Goal: Task Accomplishment & Management: Manage account settings

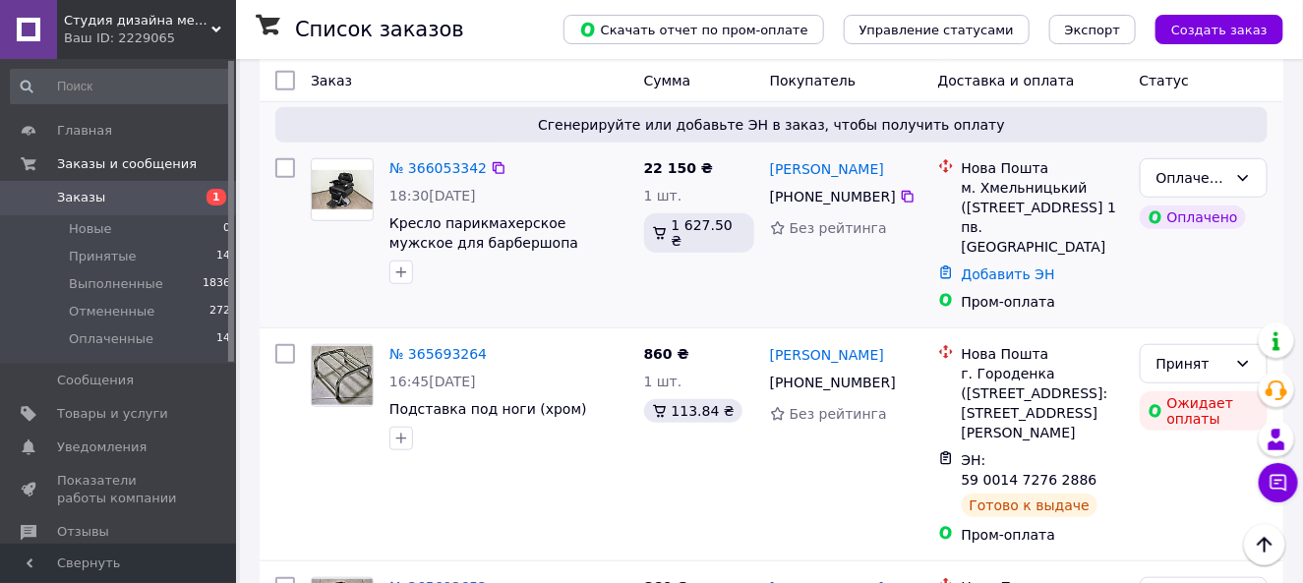
scroll to position [295, 0]
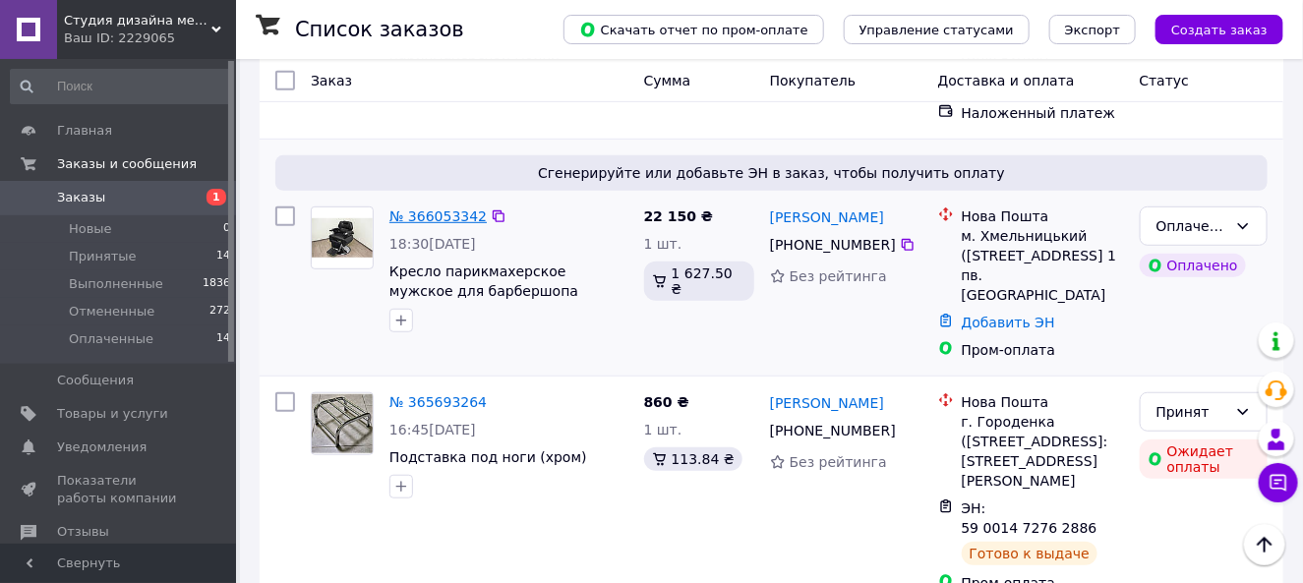
click at [420, 209] on link "№ 366053342" at bounding box center [437, 217] width 97 height 16
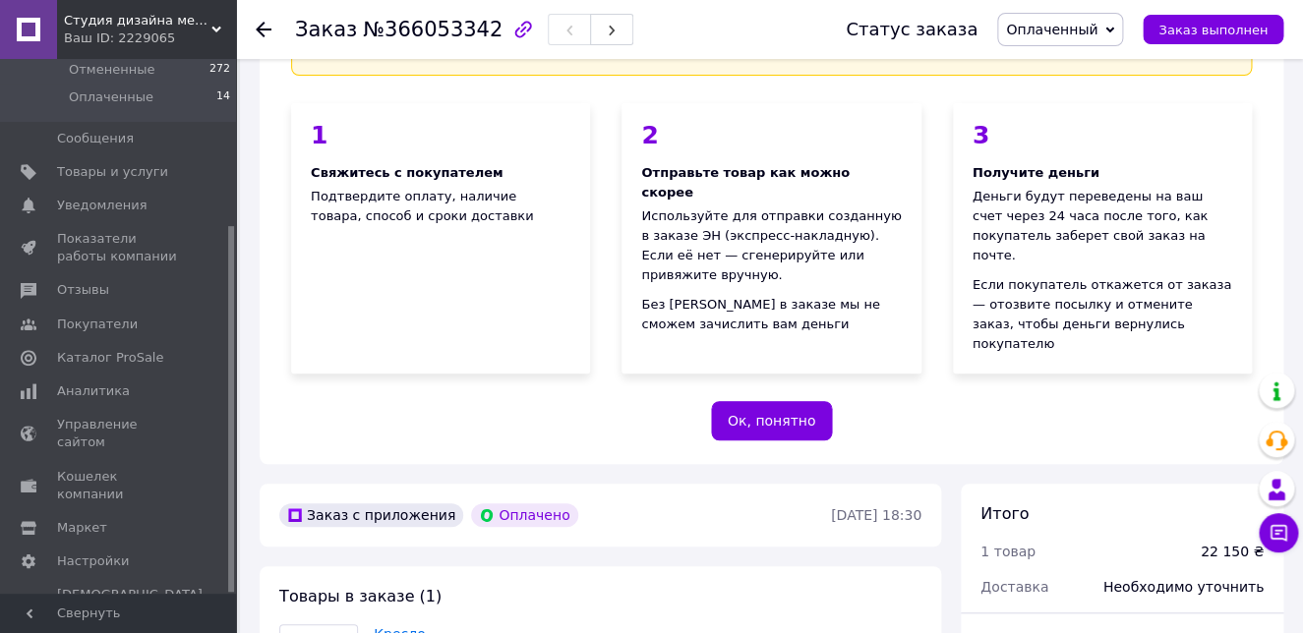
scroll to position [590, 0]
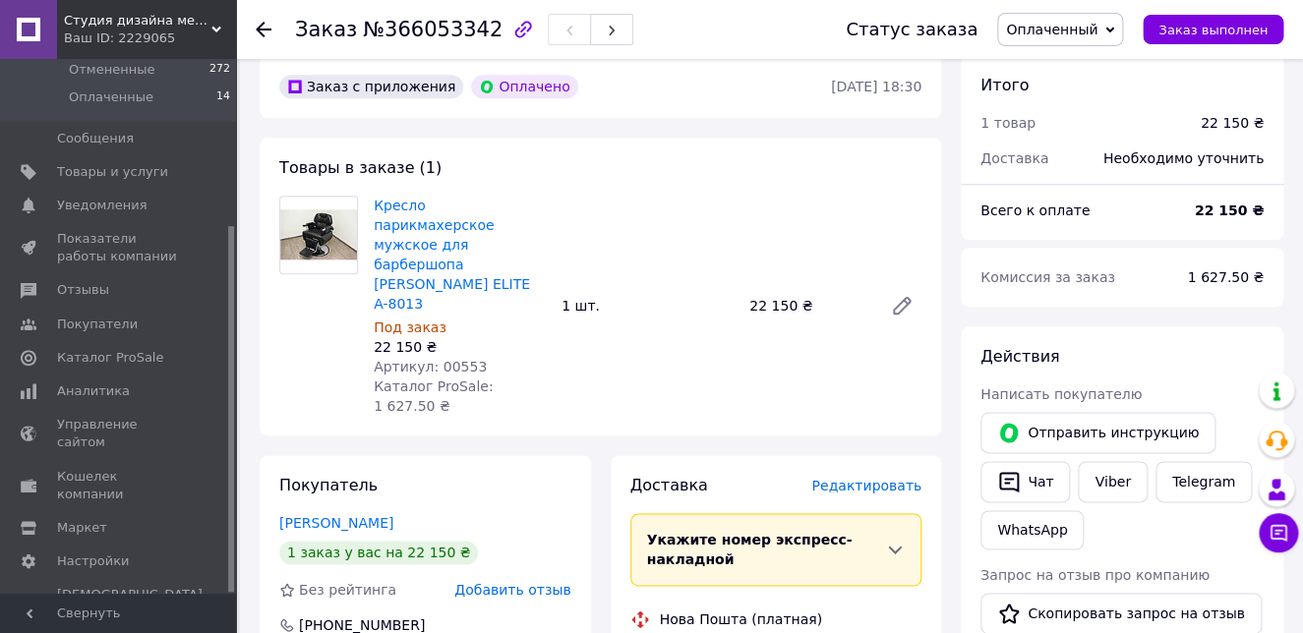
click at [268, 25] on icon at bounding box center [264, 30] width 16 height 16
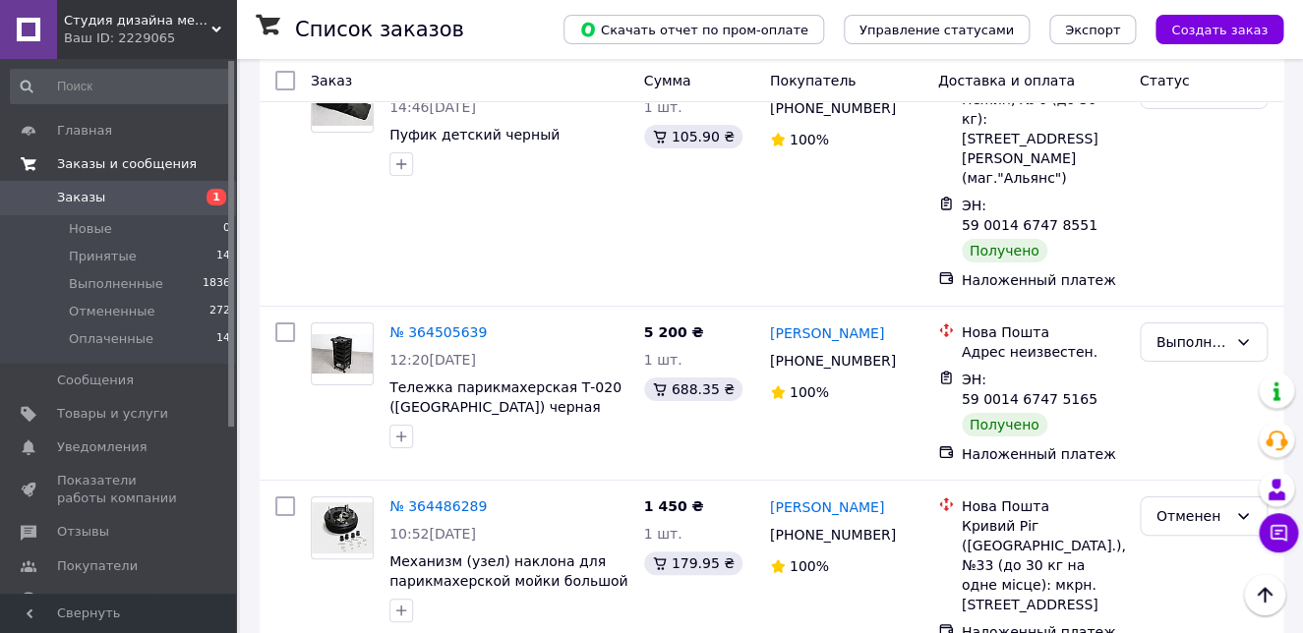
scroll to position [1967, 0]
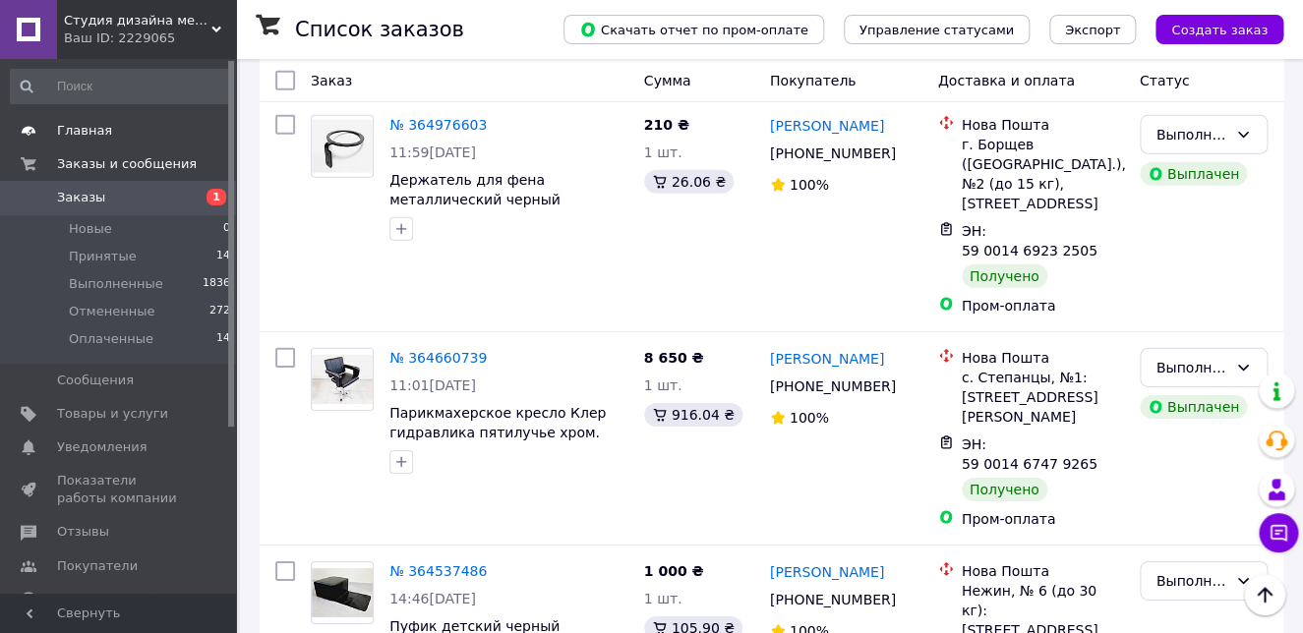
click at [83, 130] on span "Главная" at bounding box center [84, 131] width 55 height 18
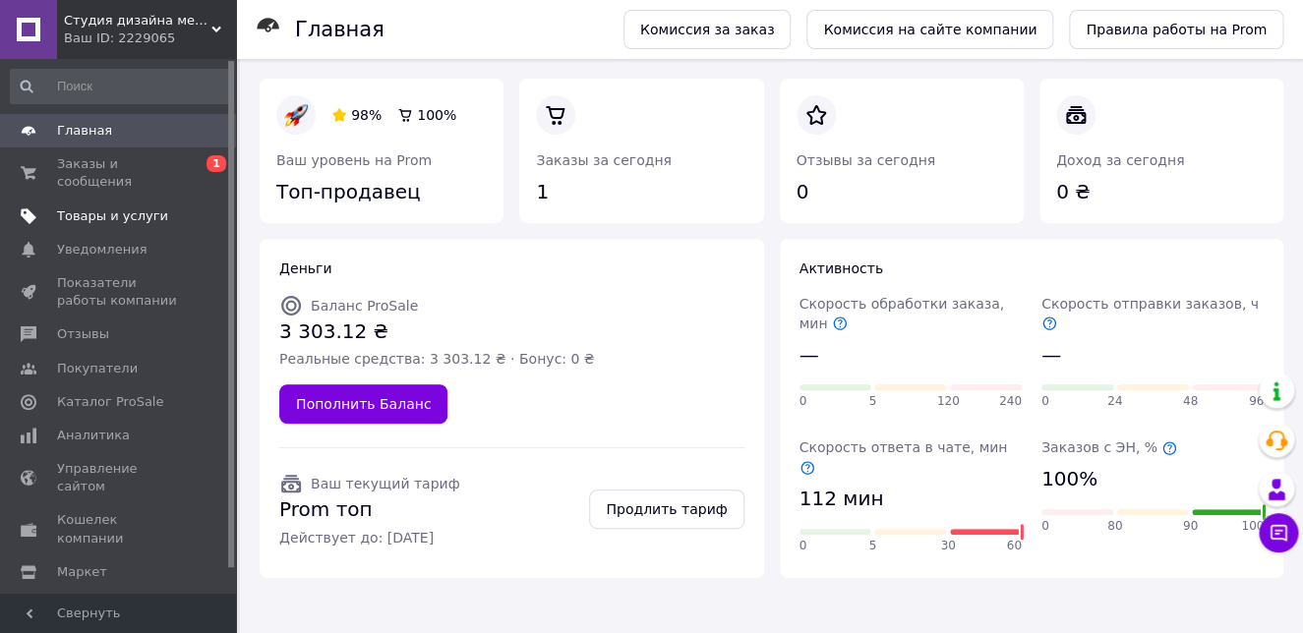
click at [101, 208] on span "Товары и услуги" at bounding box center [112, 217] width 111 height 18
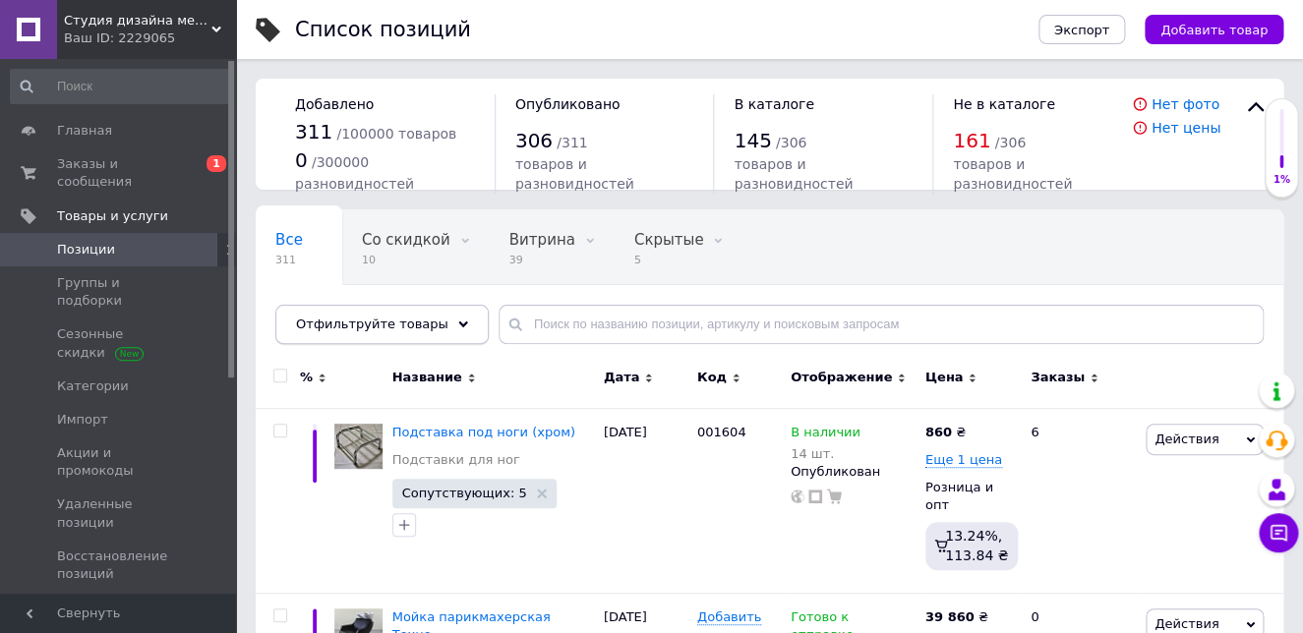
click at [432, 325] on div "Отфильтруйте товары" at bounding box center [381, 324] width 213 height 39
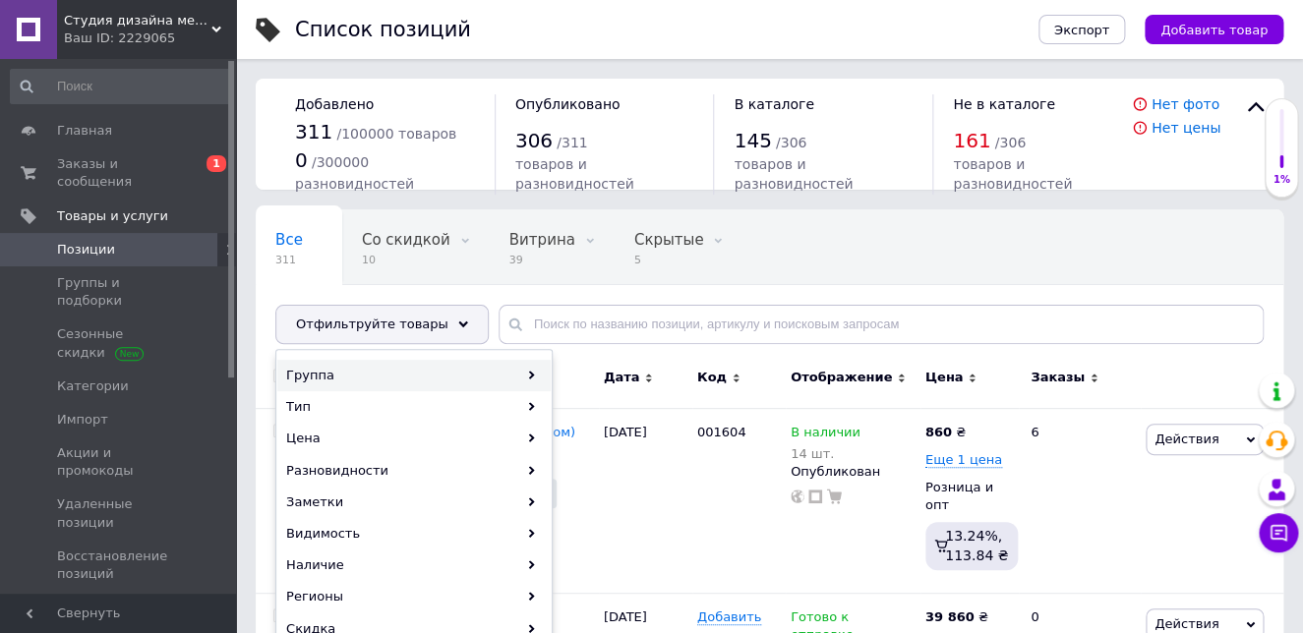
click at [439, 375] on div "Группа" at bounding box center [413, 375] width 273 height 31
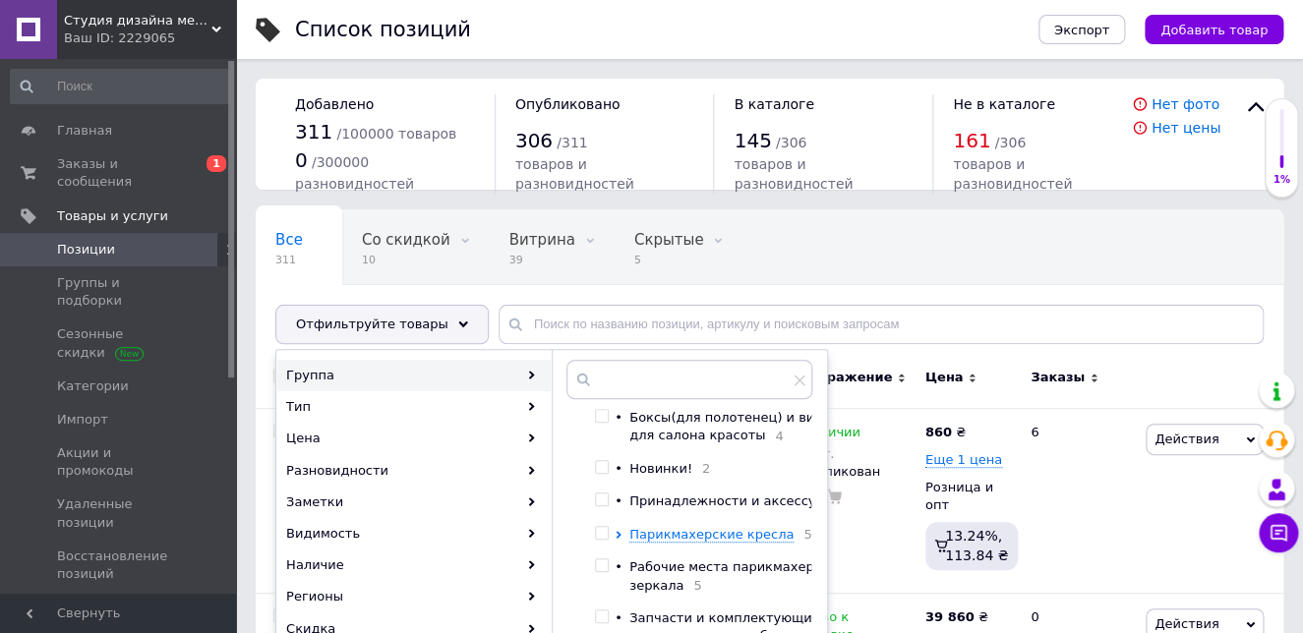
scroll to position [469, 0]
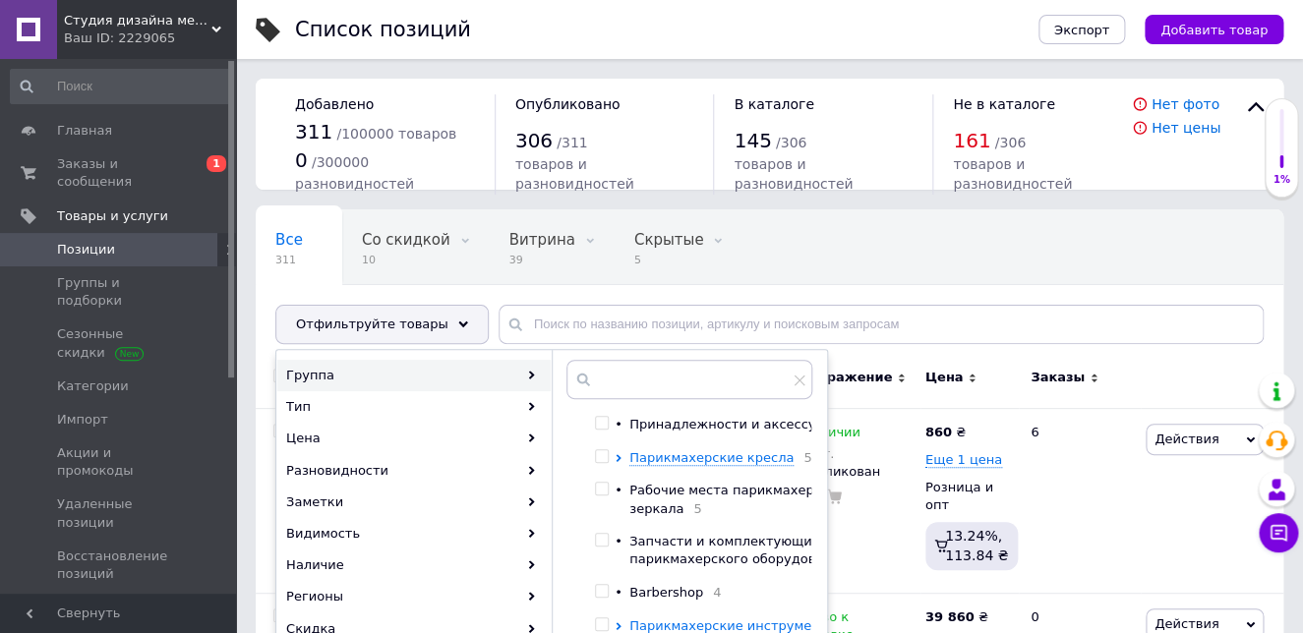
drag, startPoint x: 601, startPoint y: 508, endPoint x: 635, endPoint y: 502, distance: 34.9
click at [602, 534] on input "checkbox" at bounding box center [601, 540] width 13 height 13
checkbox input "true"
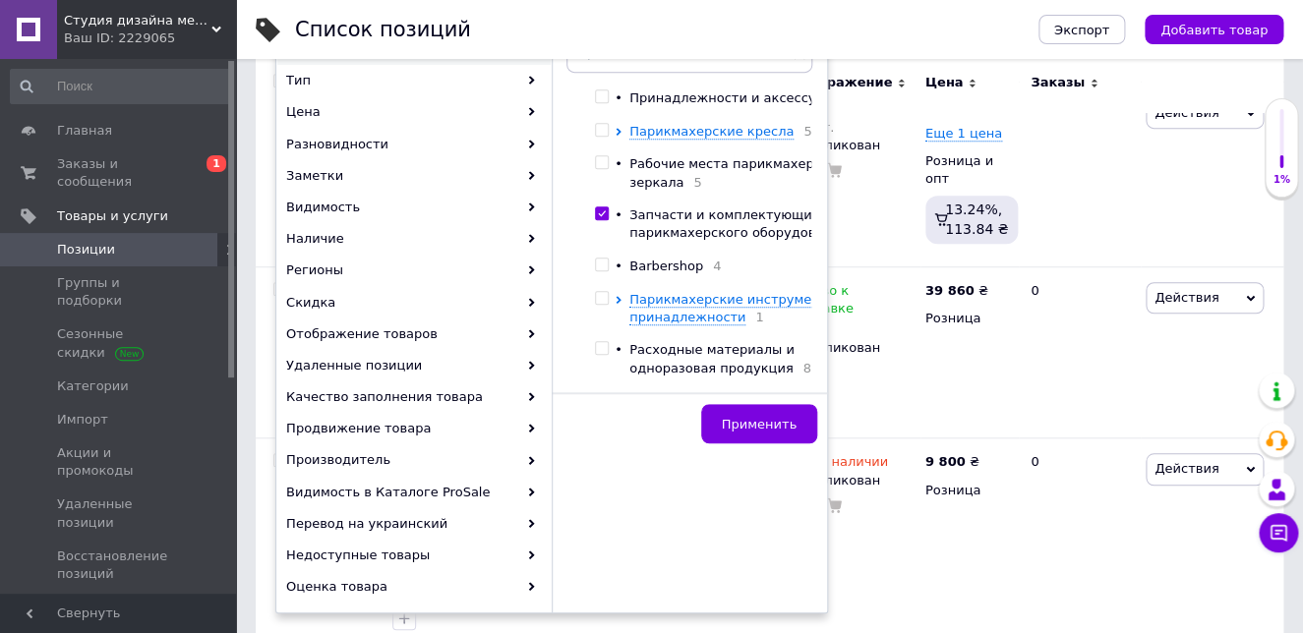
scroll to position [492, 0]
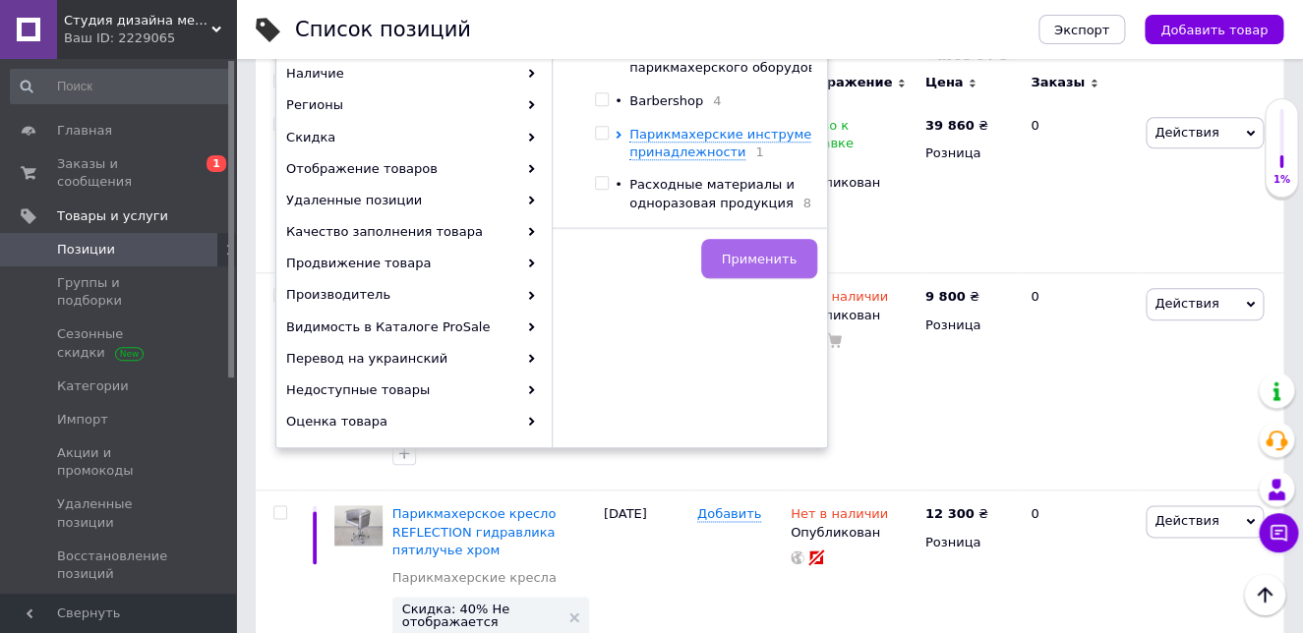
click at [733, 257] on span "Применить" at bounding box center [759, 259] width 75 height 15
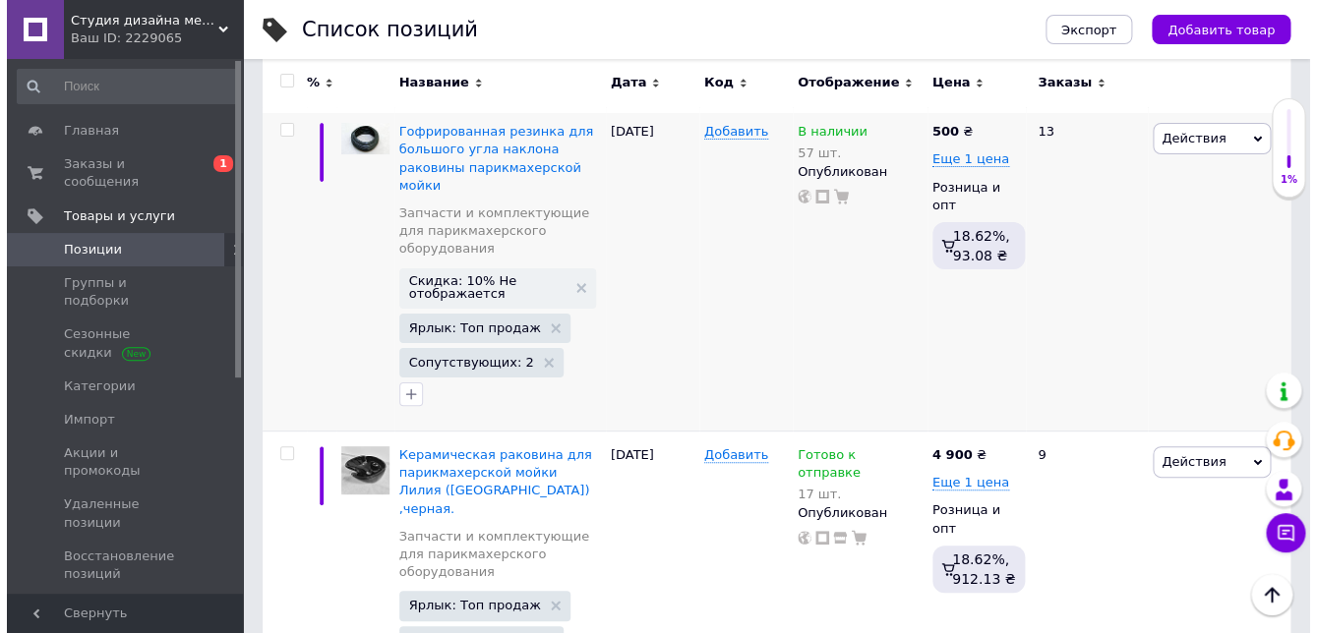
scroll to position [2279, 0]
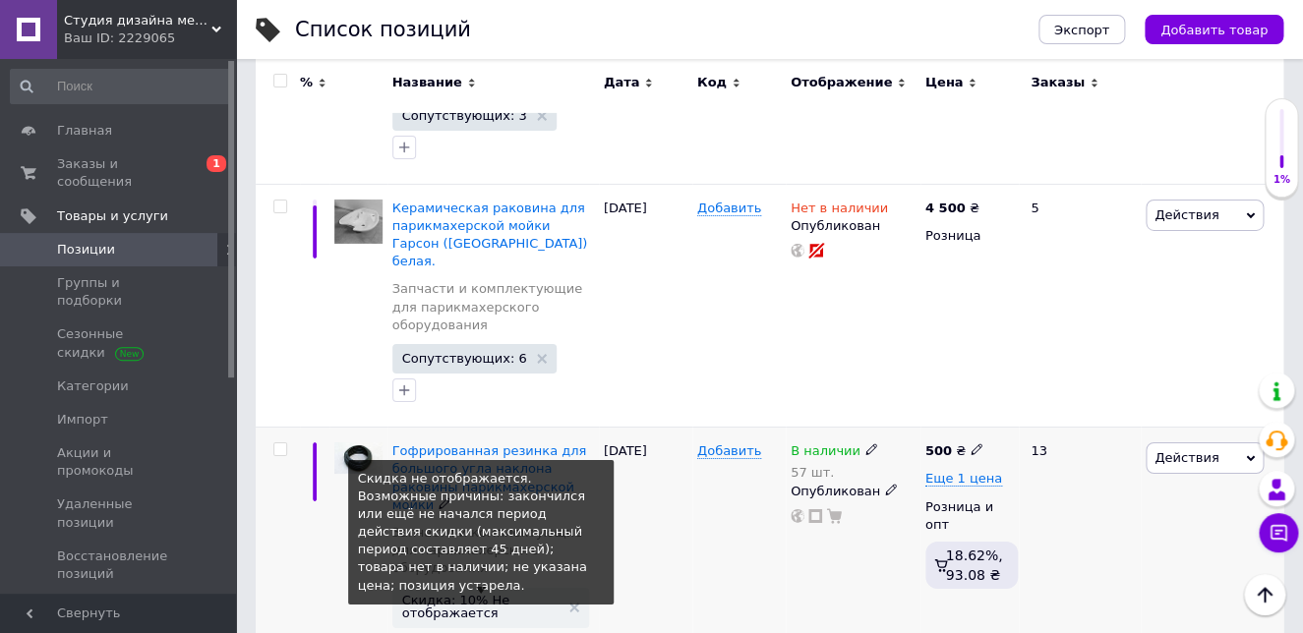
click at [473, 582] on span "Скидка: 10% Не отображается" at bounding box center [480, 607] width 157 height 26
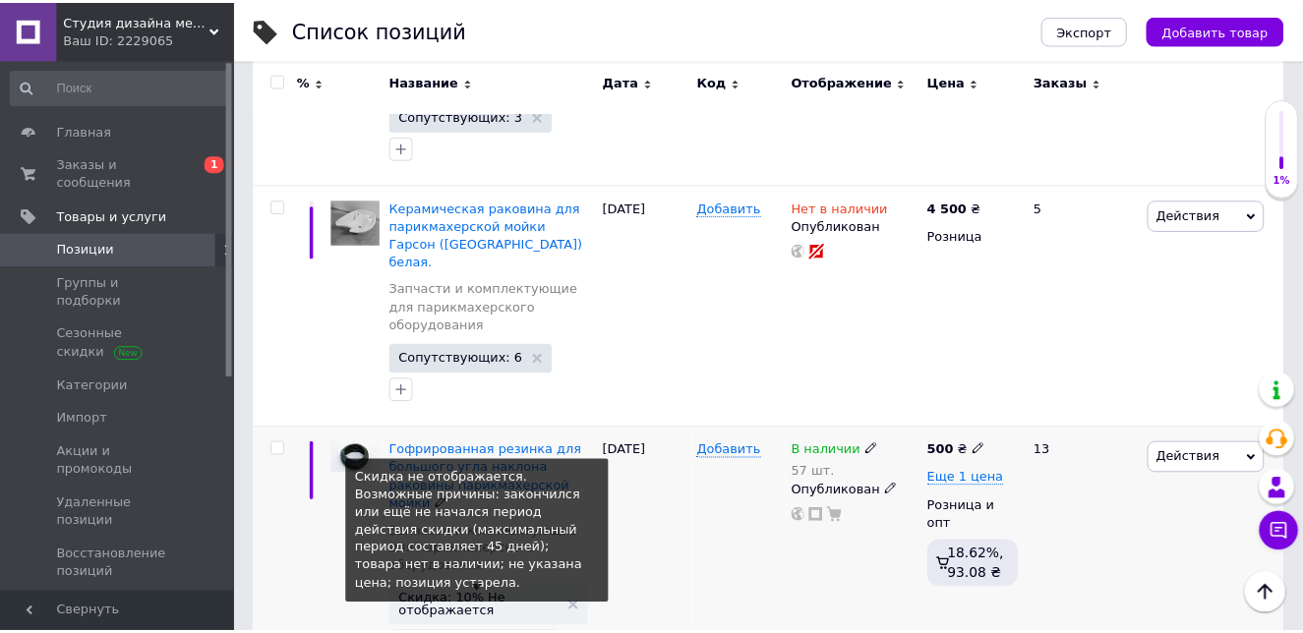
scroll to position [0, 47]
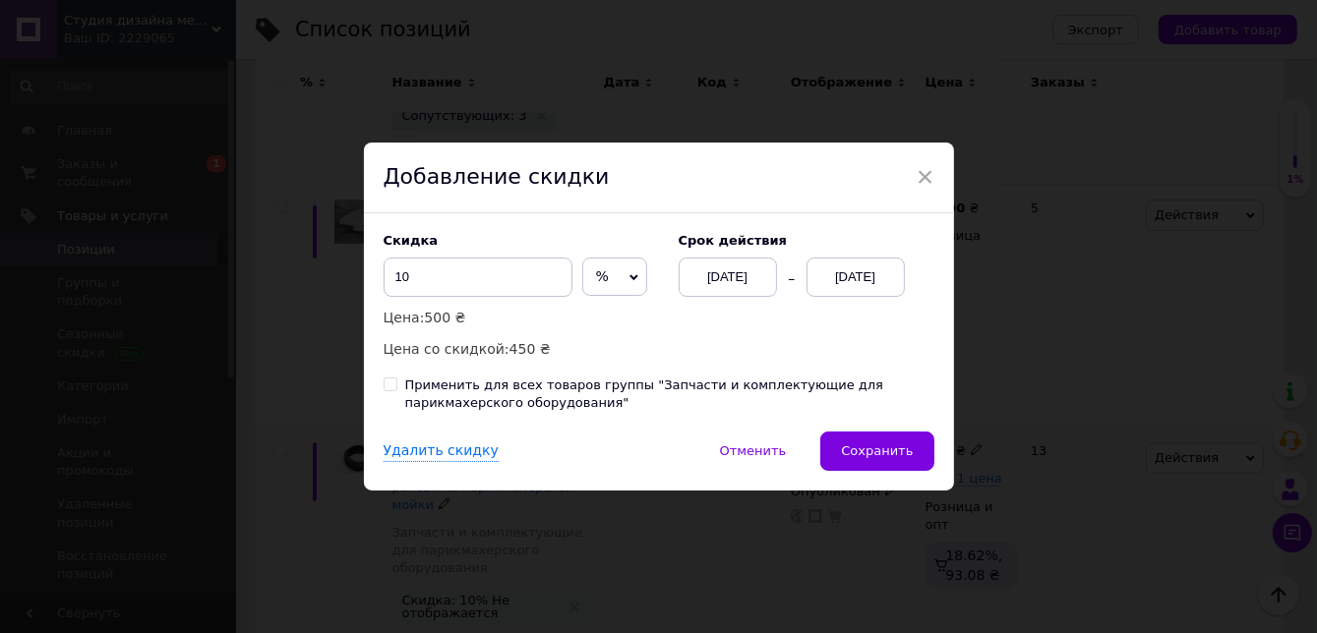
click at [854, 268] on div "[DATE]" at bounding box center [856, 277] width 98 height 39
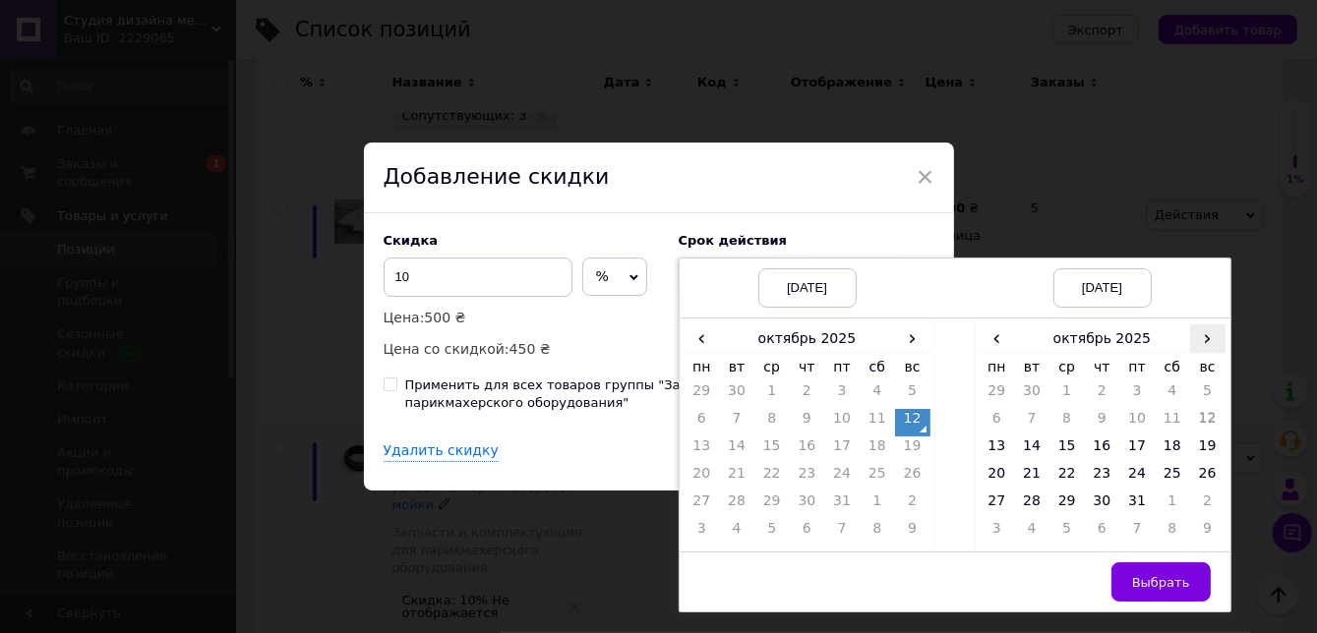
click at [1205, 340] on span "›" at bounding box center [1207, 339] width 35 height 29
click at [1065, 501] on td "26" at bounding box center [1066, 506] width 35 height 28
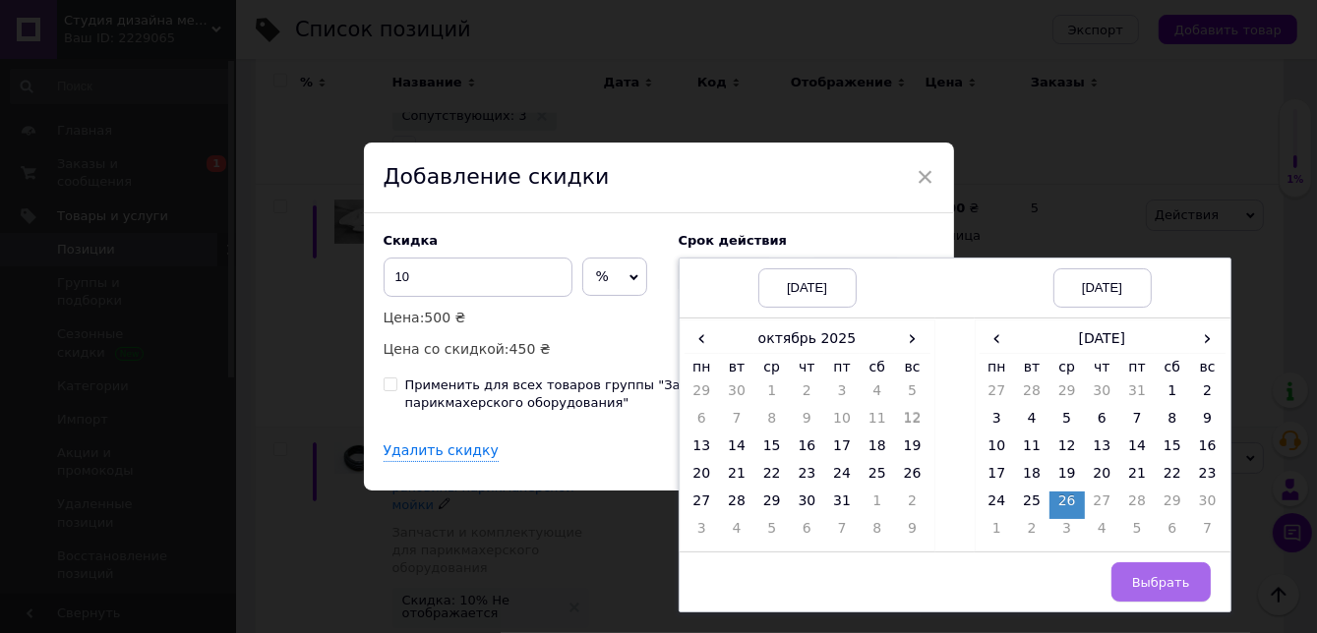
drag, startPoint x: 1138, startPoint y: 572, endPoint x: 1105, endPoint y: 567, distance: 33.0
click at [1134, 572] on button "Выбрать" at bounding box center [1160, 582] width 99 height 39
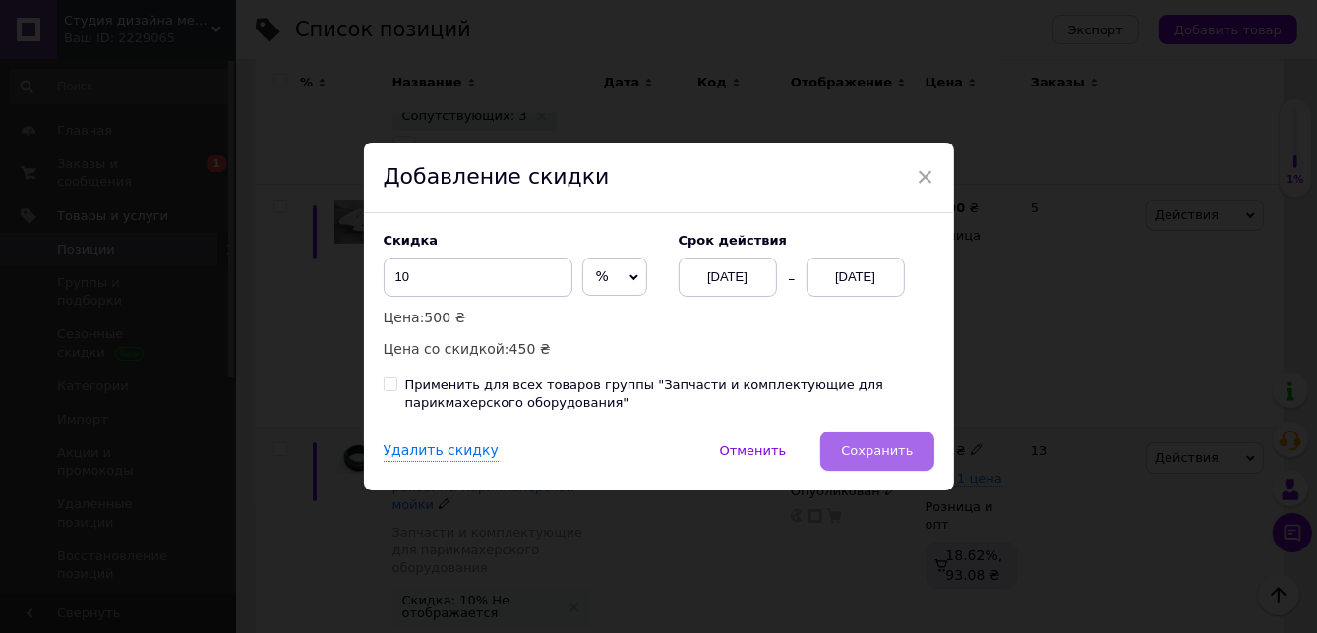
click at [861, 445] on span "Сохранить" at bounding box center [877, 451] width 72 height 15
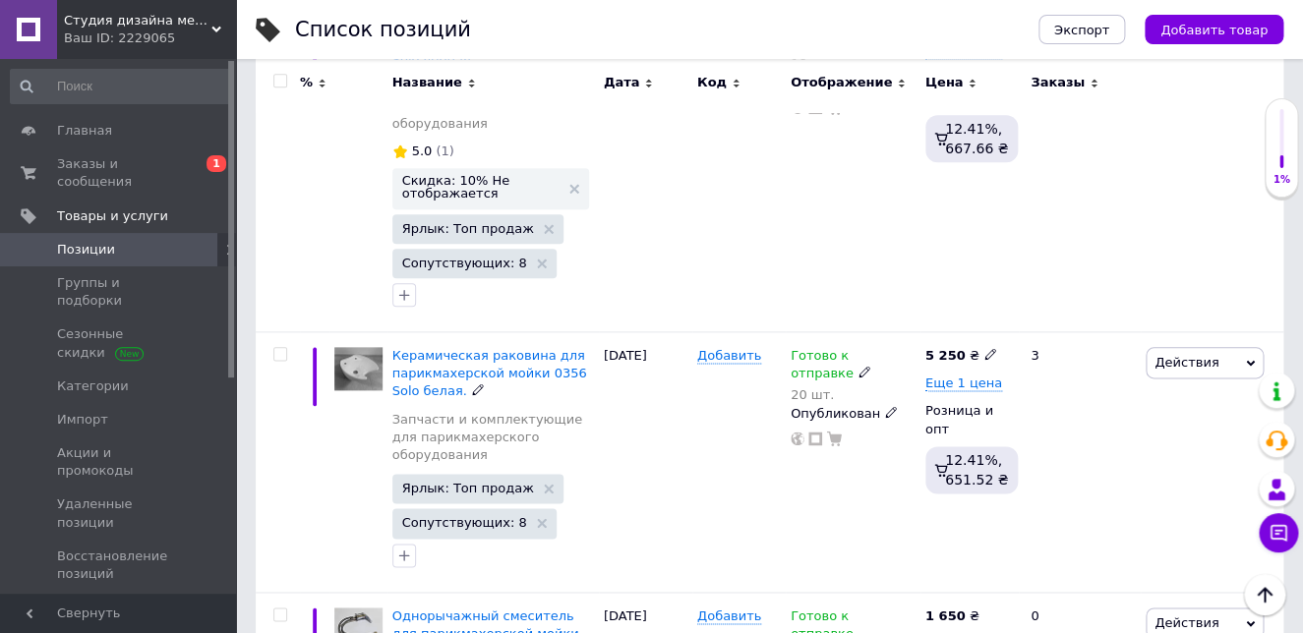
scroll to position [3223, 0]
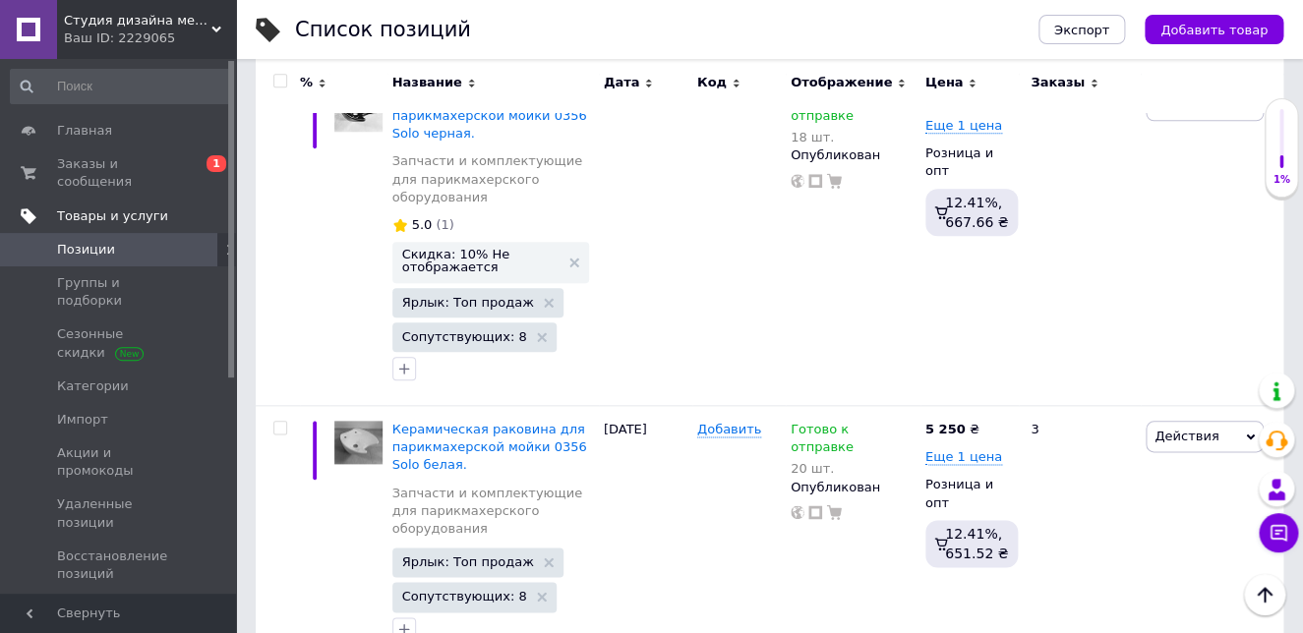
click at [78, 208] on span "Товары и услуги" at bounding box center [112, 217] width 111 height 18
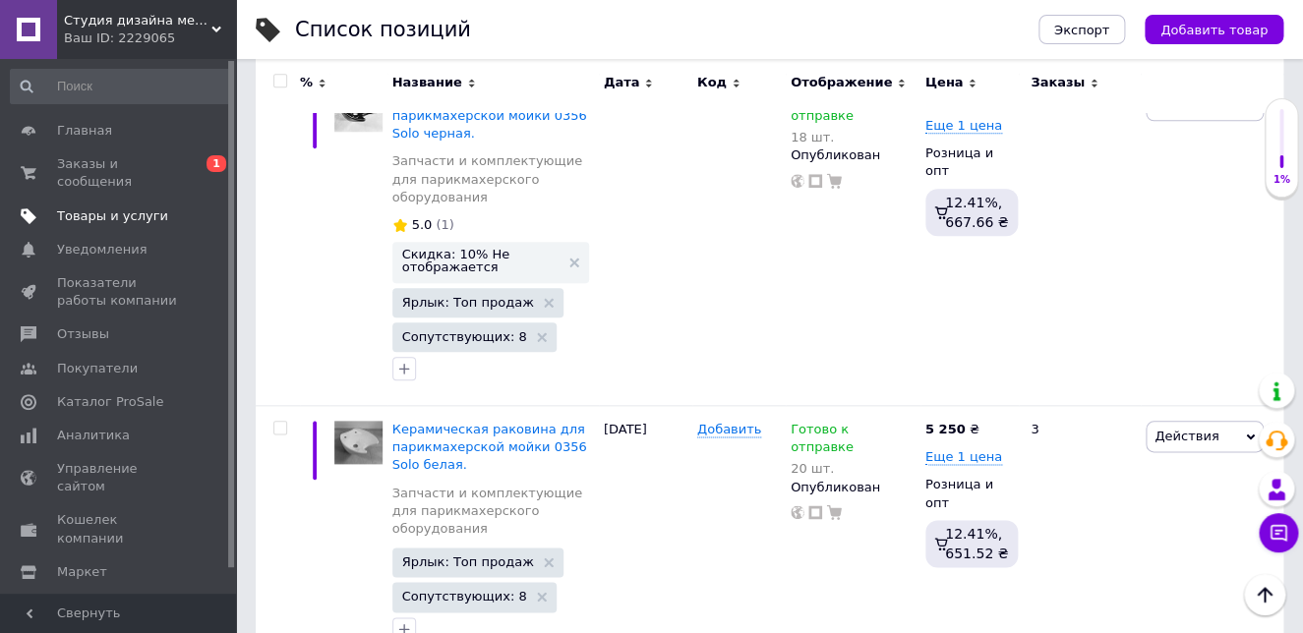
click at [84, 208] on span "Товары и услуги" at bounding box center [112, 217] width 111 height 18
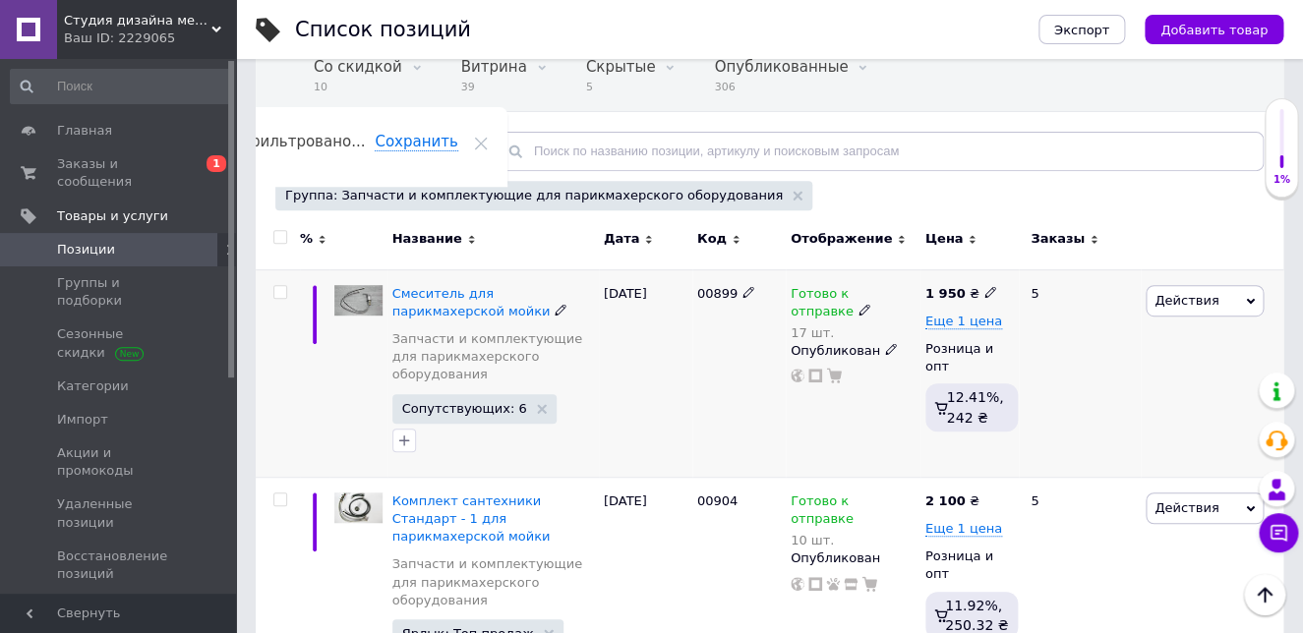
scroll to position [0, 0]
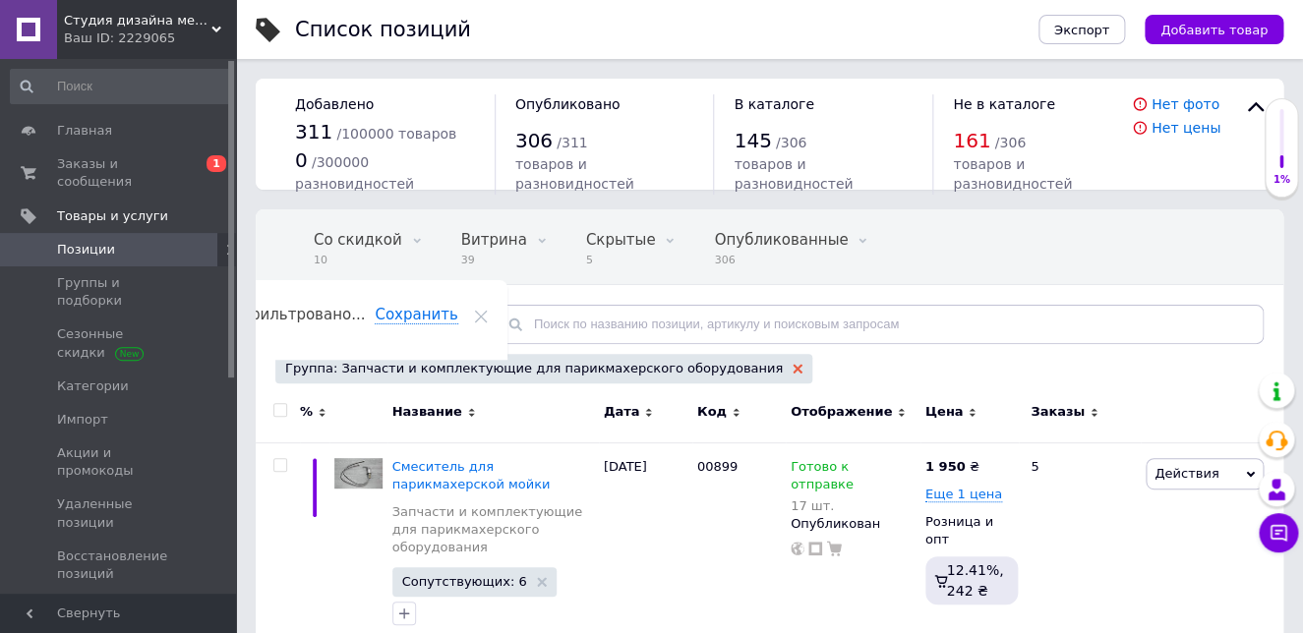
click at [793, 367] on use at bounding box center [798, 369] width 10 height 10
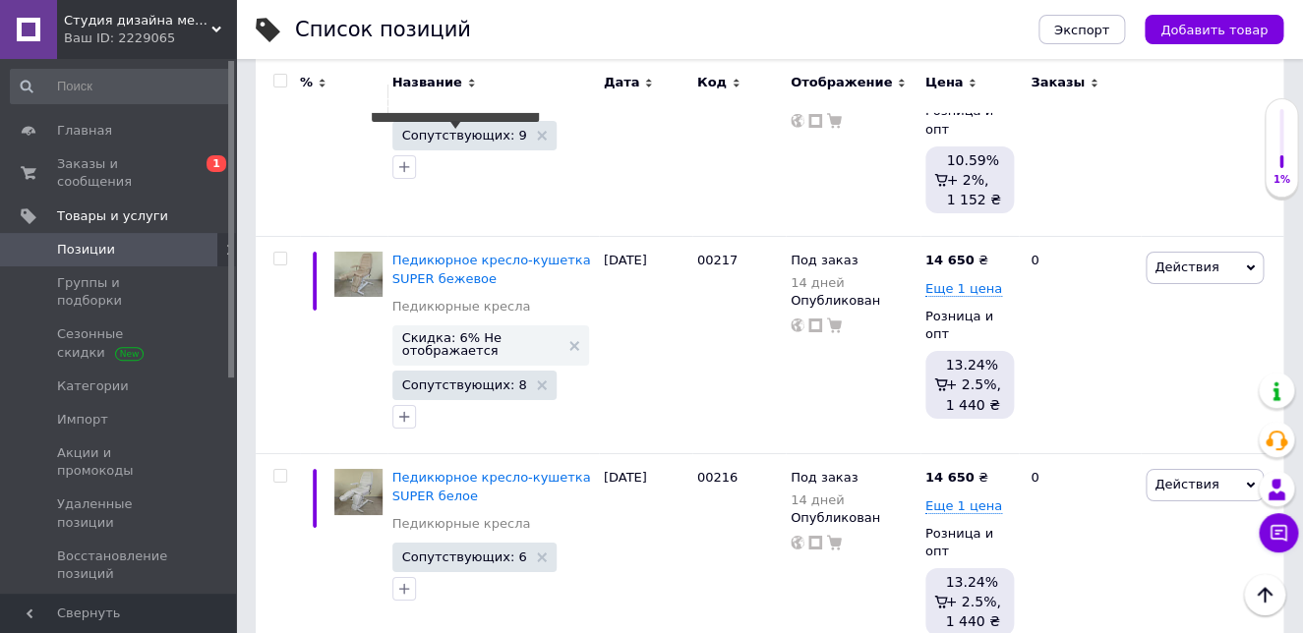
scroll to position [2204, 0]
